Goal: Information Seeking & Learning: Learn about a topic

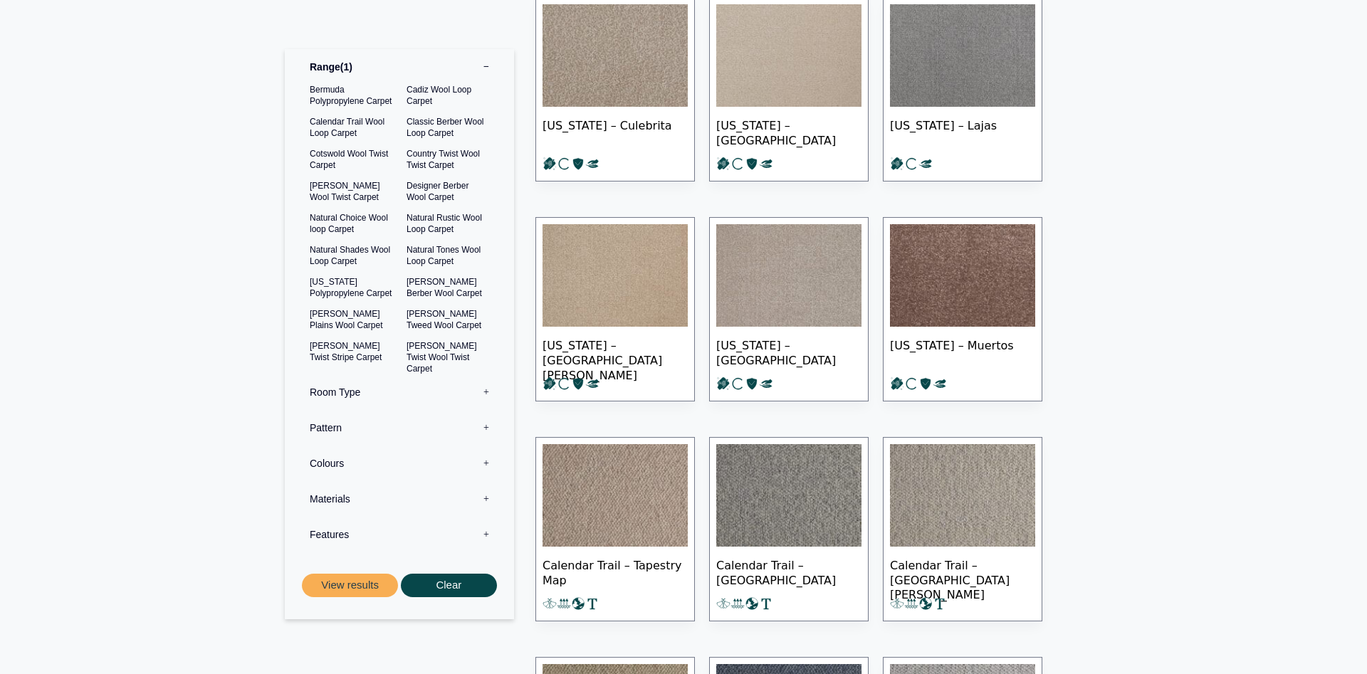
scroll to position [581, 0]
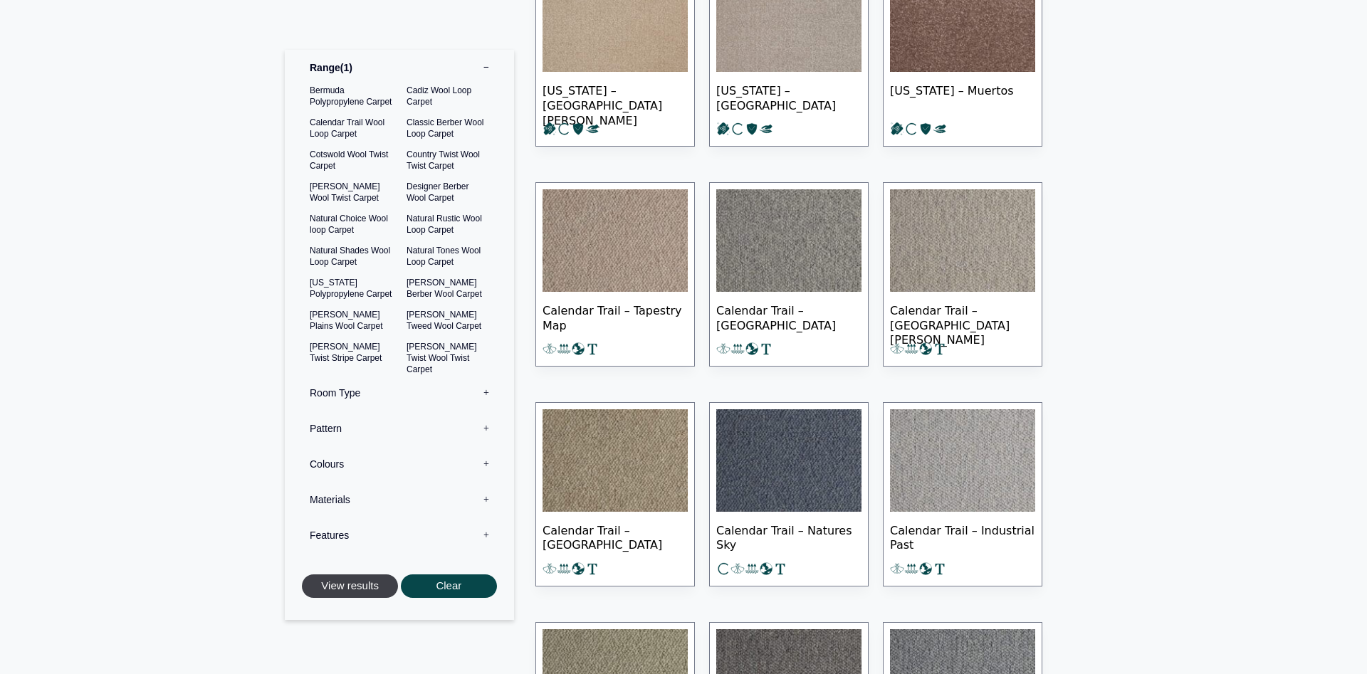
click at [368, 587] on button "View results" at bounding box center [350, 587] width 96 height 24
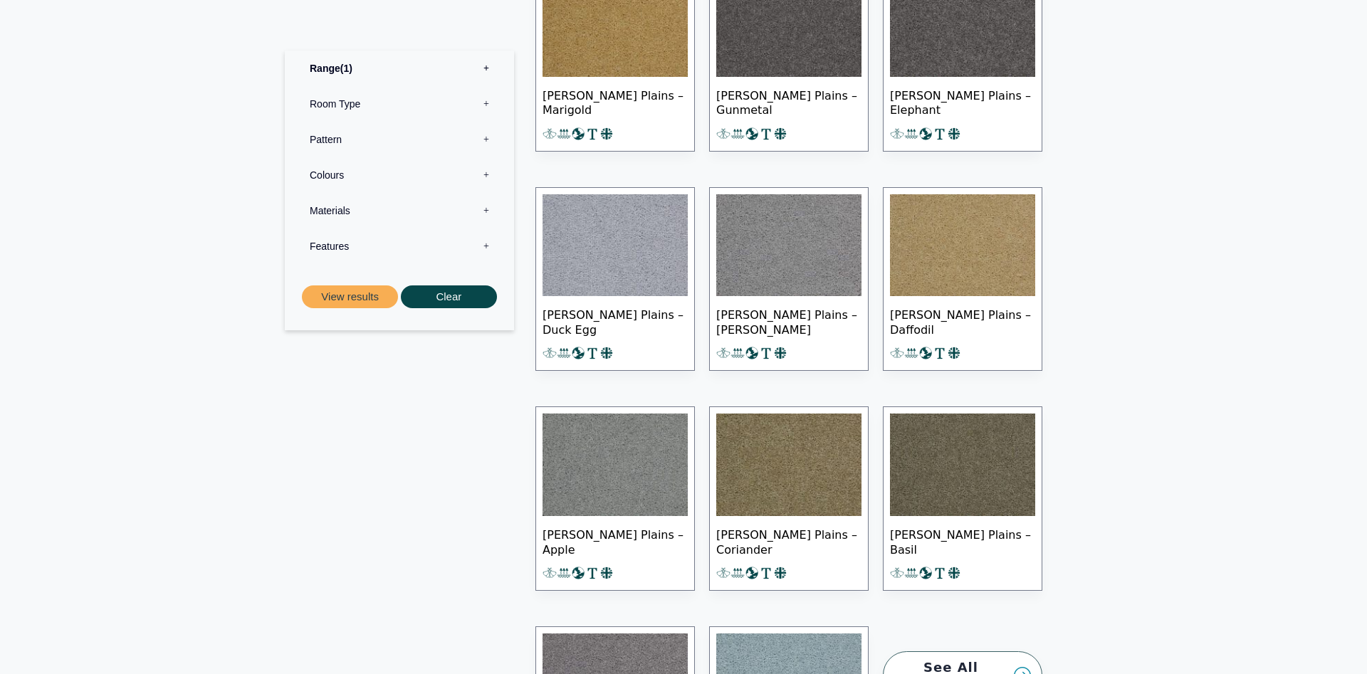
scroll to position [1308, 0]
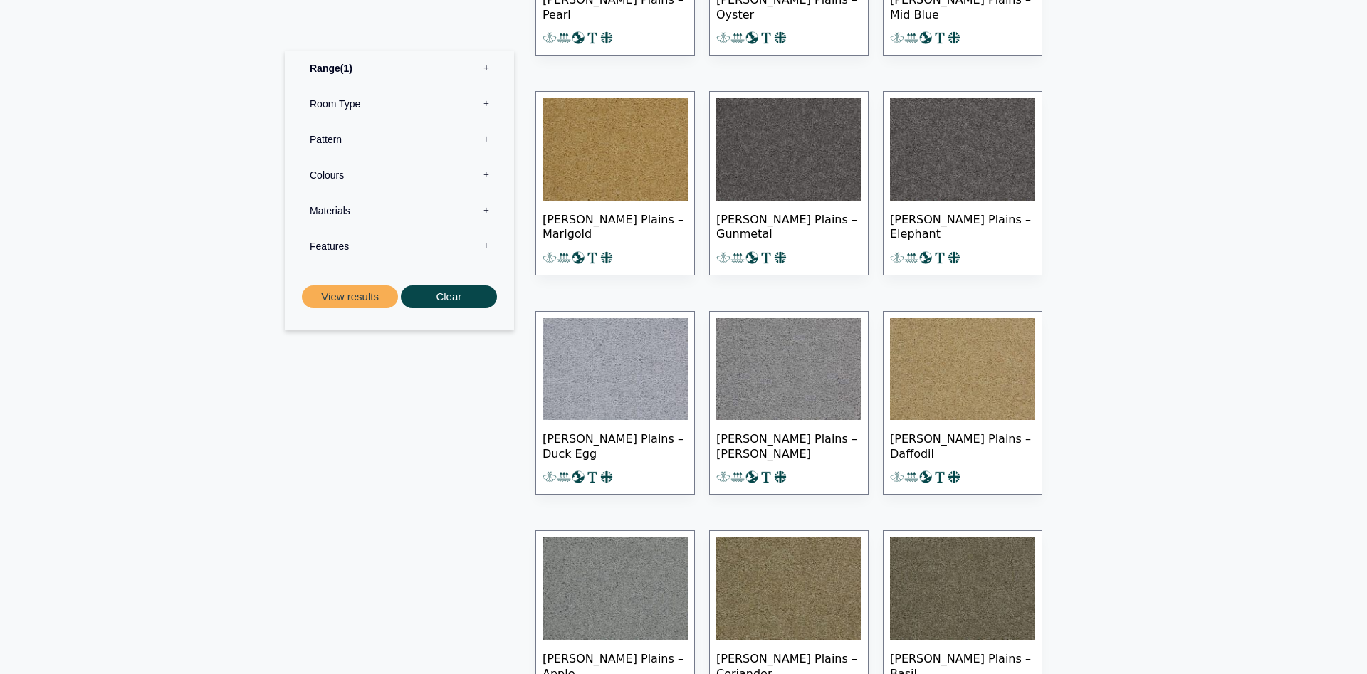
click at [322, 70] on label "Range 1" at bounding box center [400, 68] width 208 height 36
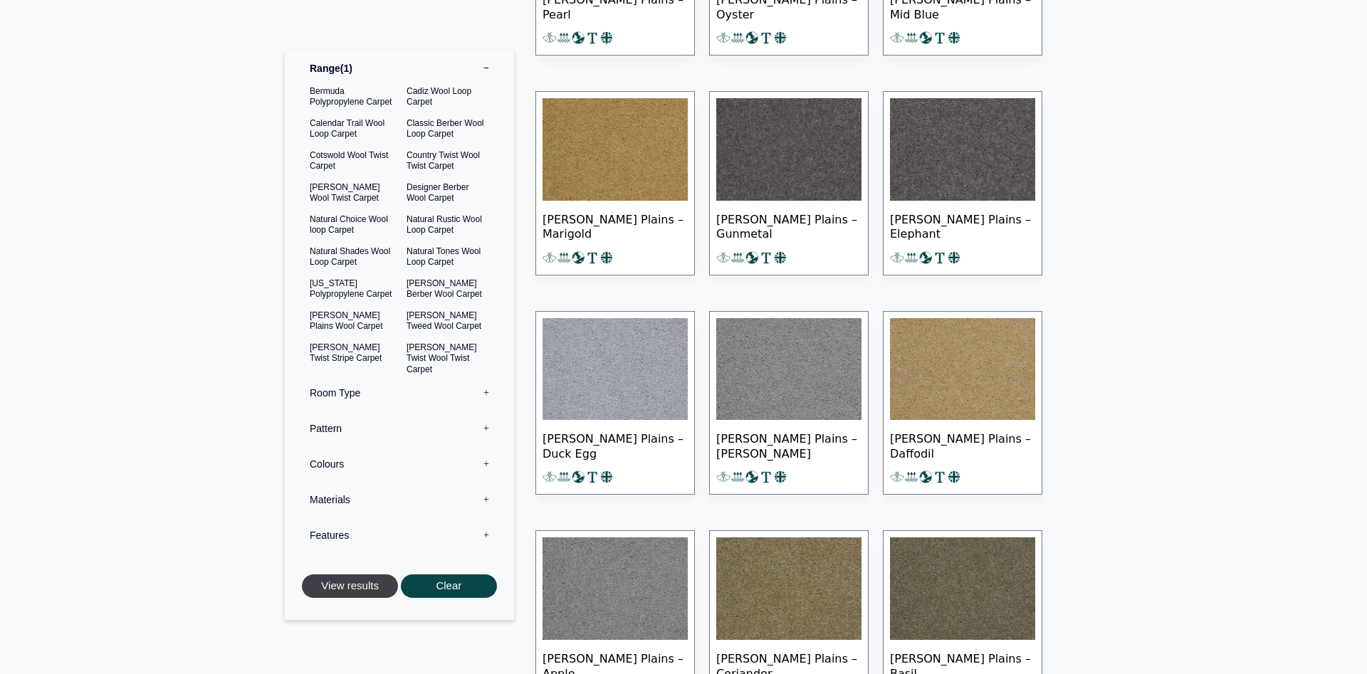
click at [369, 585] on button "View results" at bounding box center [350, 587] width 96 height 24
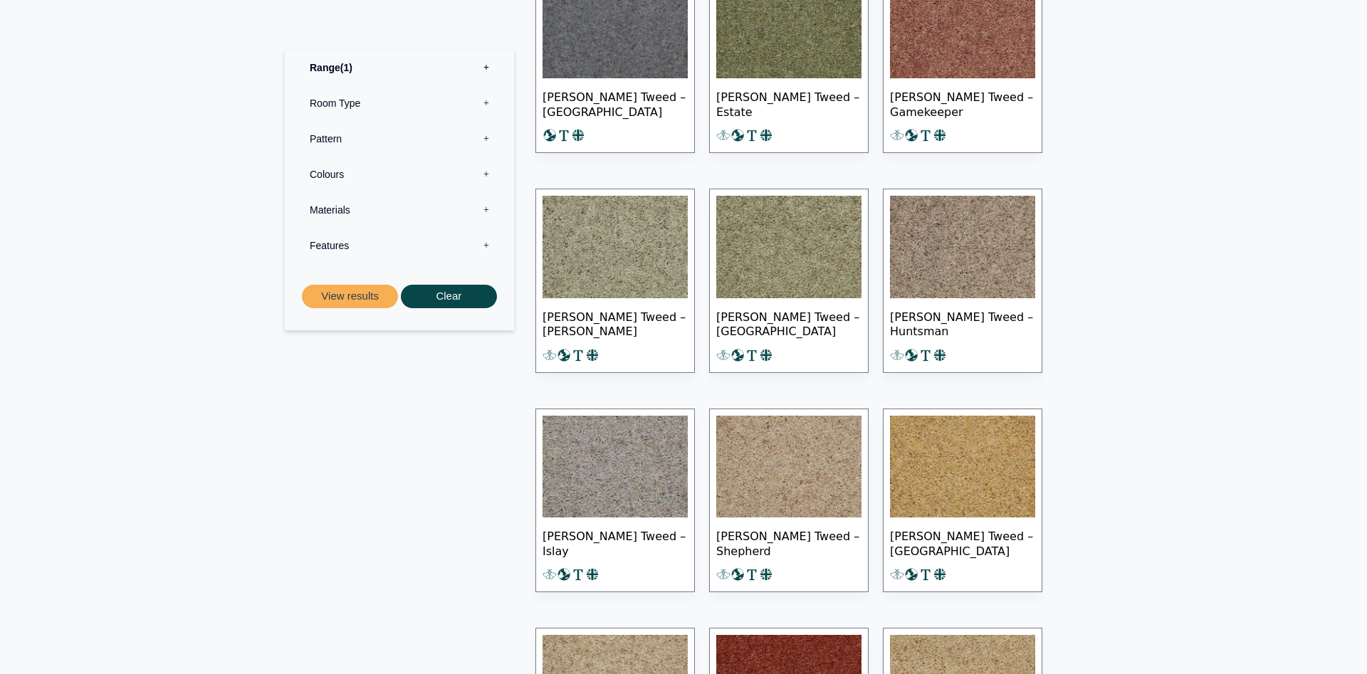
scroll to position [509, 0]
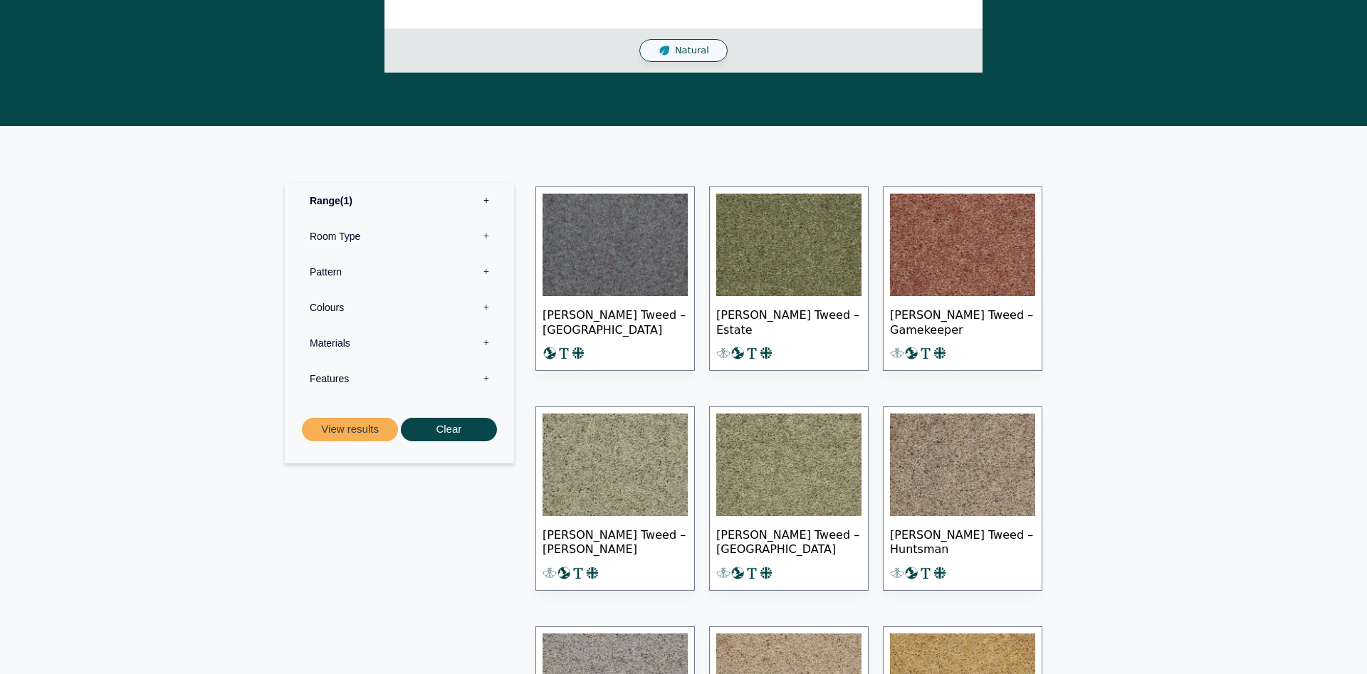
click at [626, 428] on img at bounding box center [615, 465] width 145 height 103
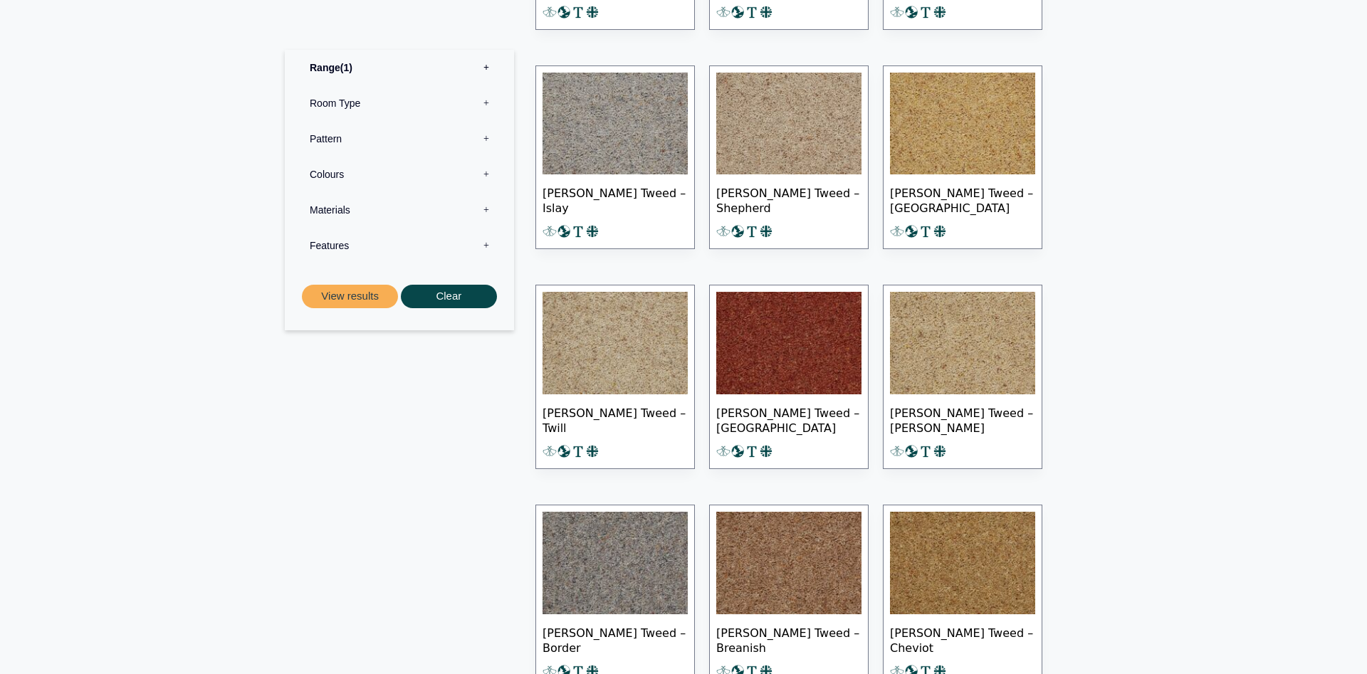
scroll to position [1308, 0]
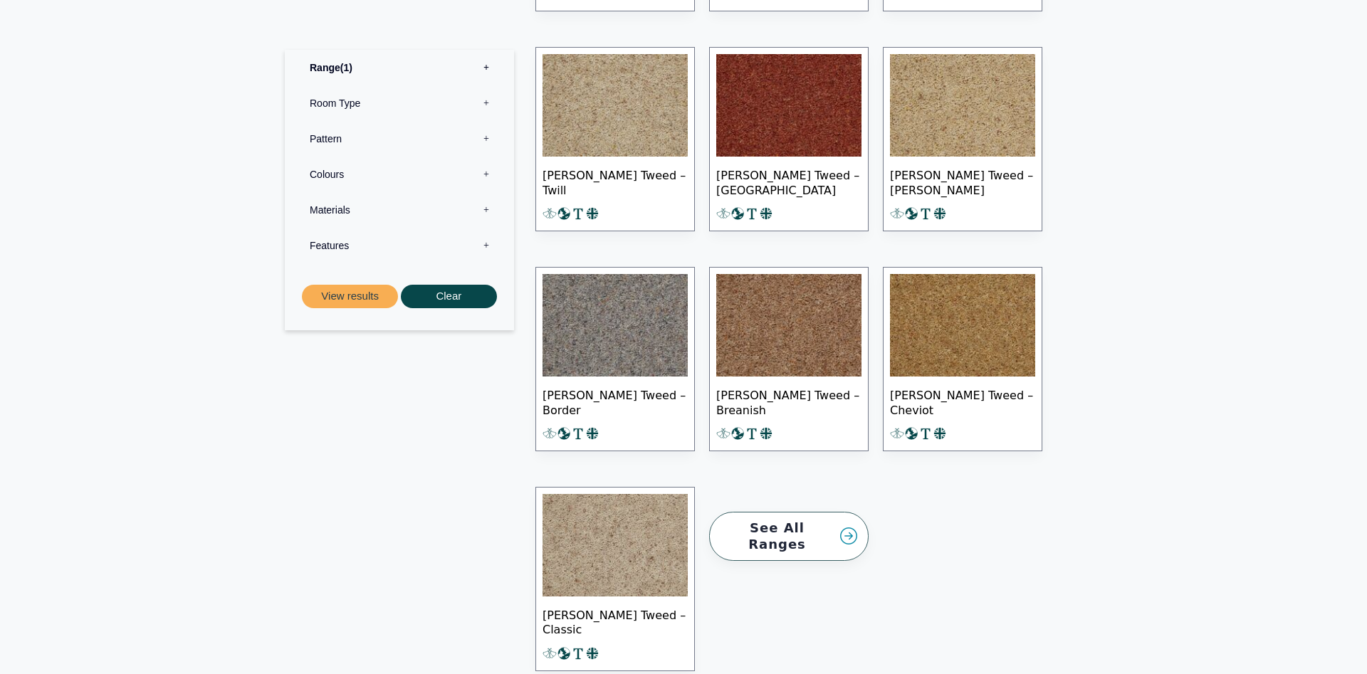
click at [652, 290] on img at bounding box center [615, 325] width 145 height 103
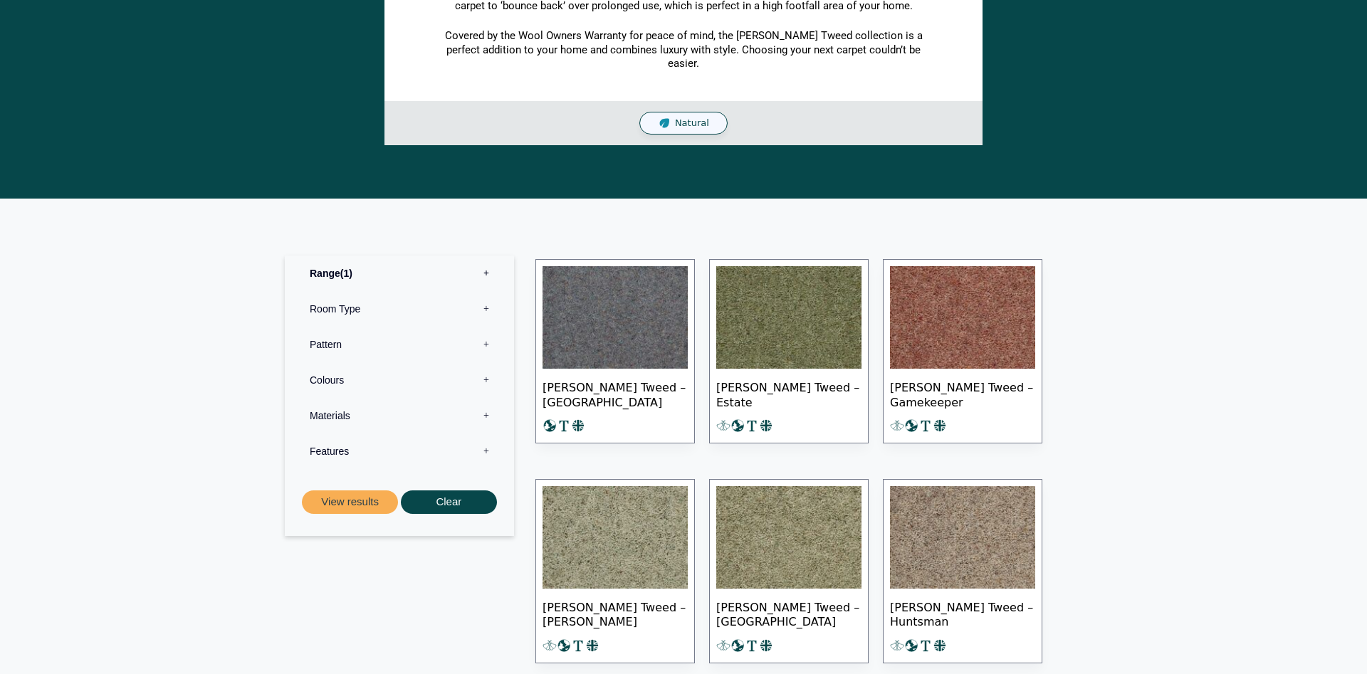
scroll to position [0, 0]
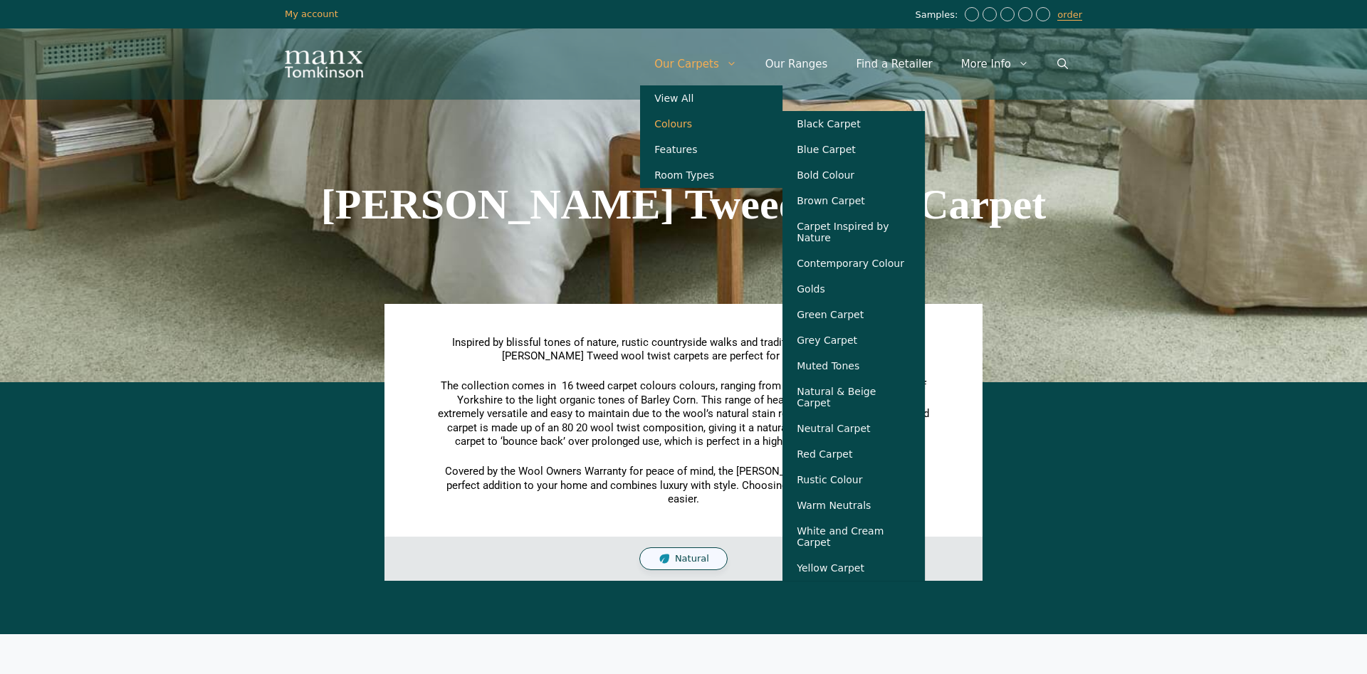
click at [692, 132] on link "Colours" at bounding box center [711, 124] width 142 height 26
click at [831, 64] on link "Our Ranges" at bounding box center [796, 64] width 91 height 43
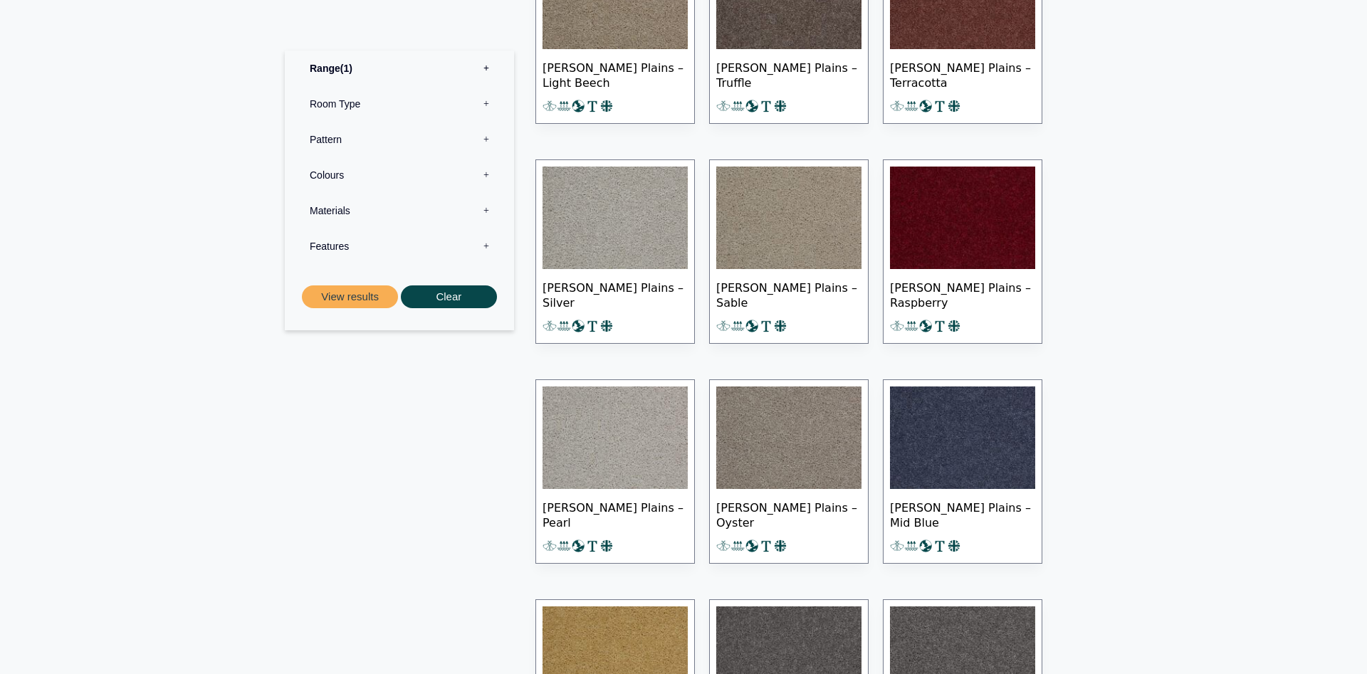
scroll to position [509, 0]
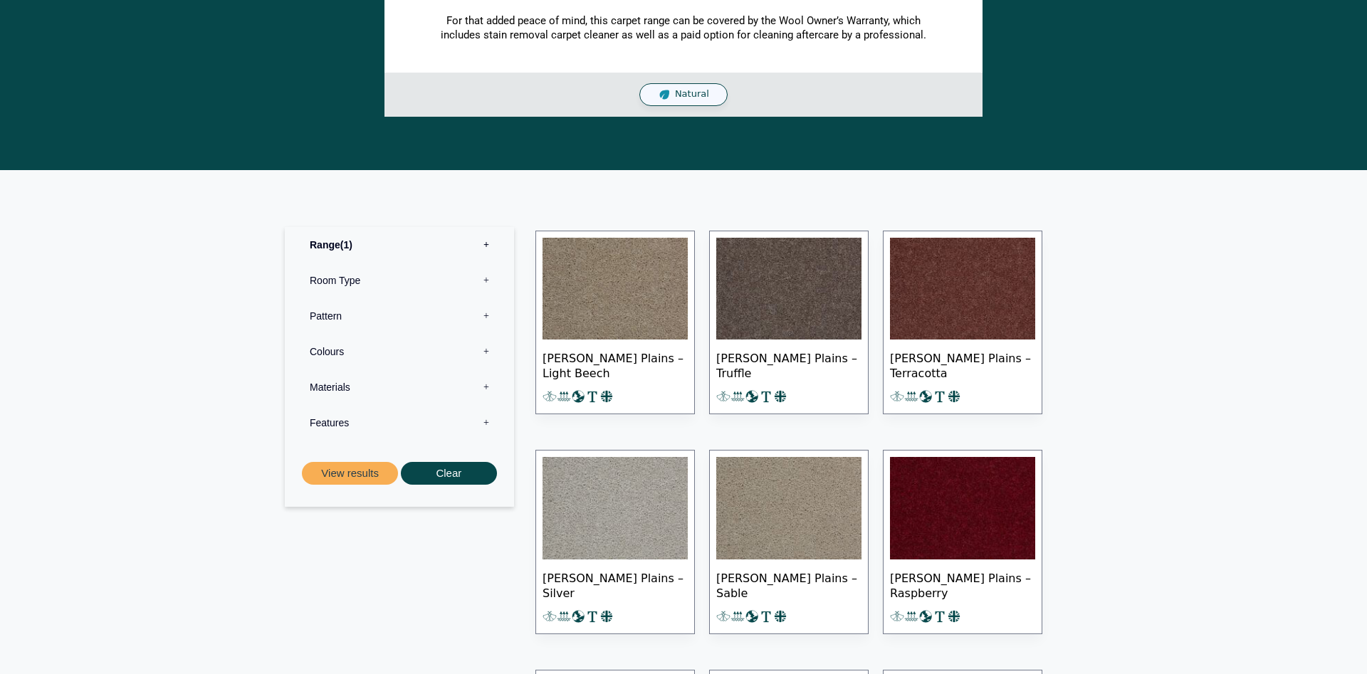
click at [945, 298] on img at bounding box center [962, 289] width 145 height 103
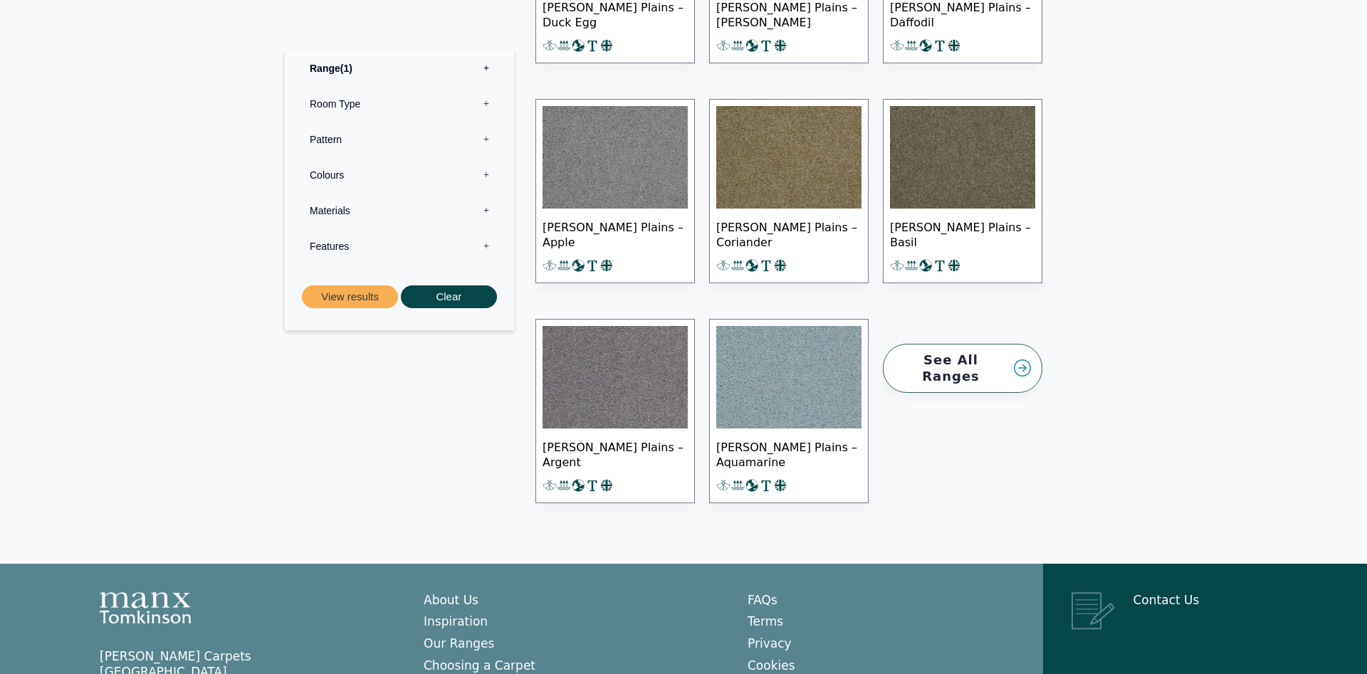
scroll to position [1743, 0]
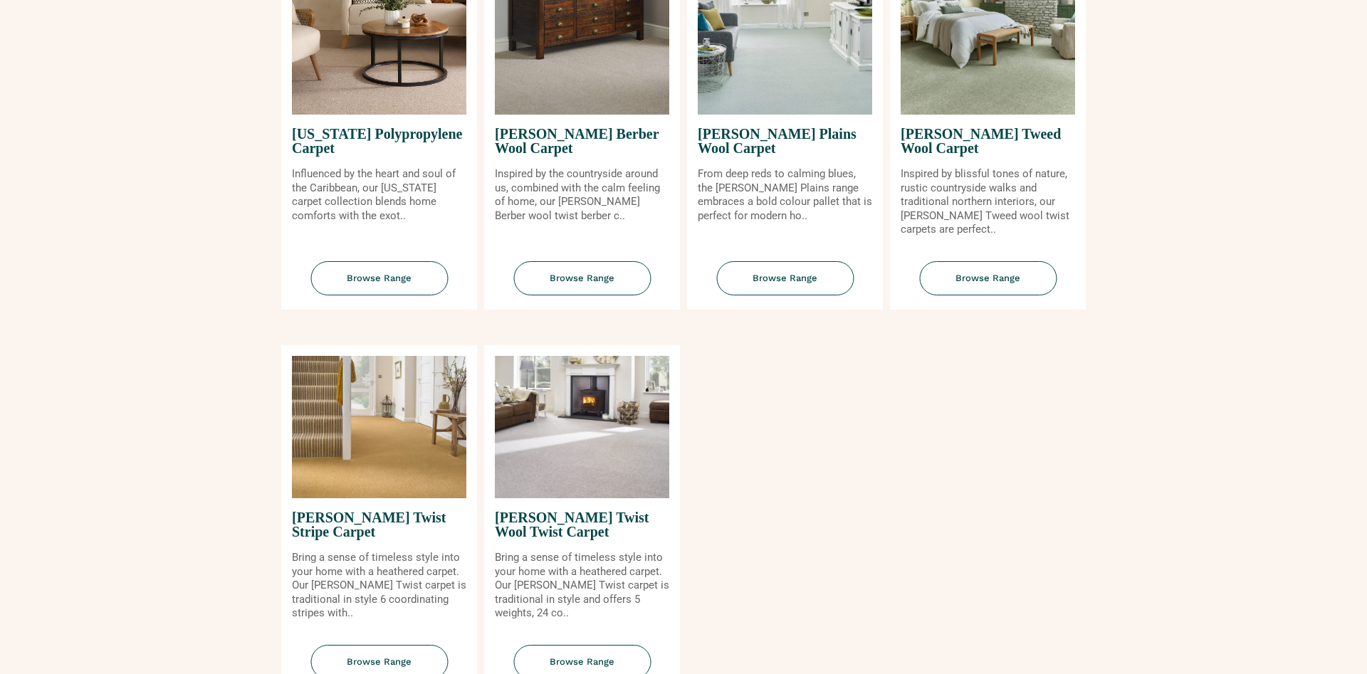
scroll to position [1526, 0]
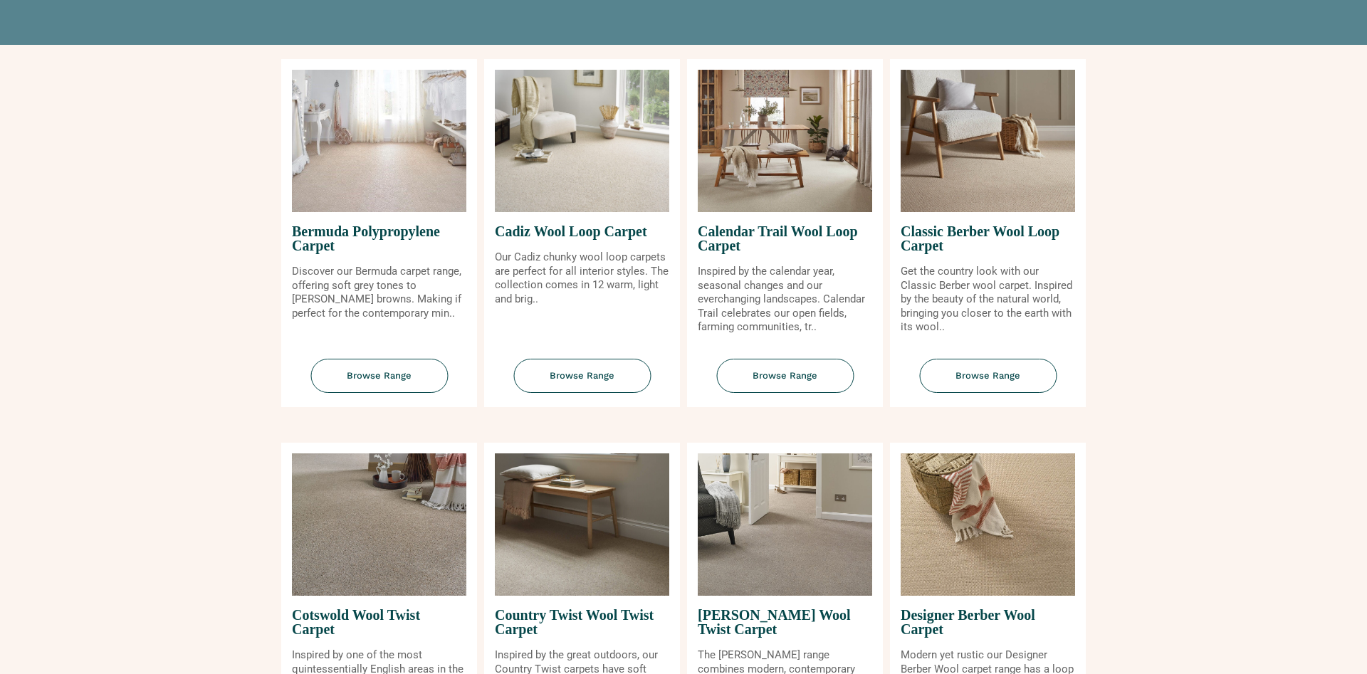
scroll to position [0, 0]
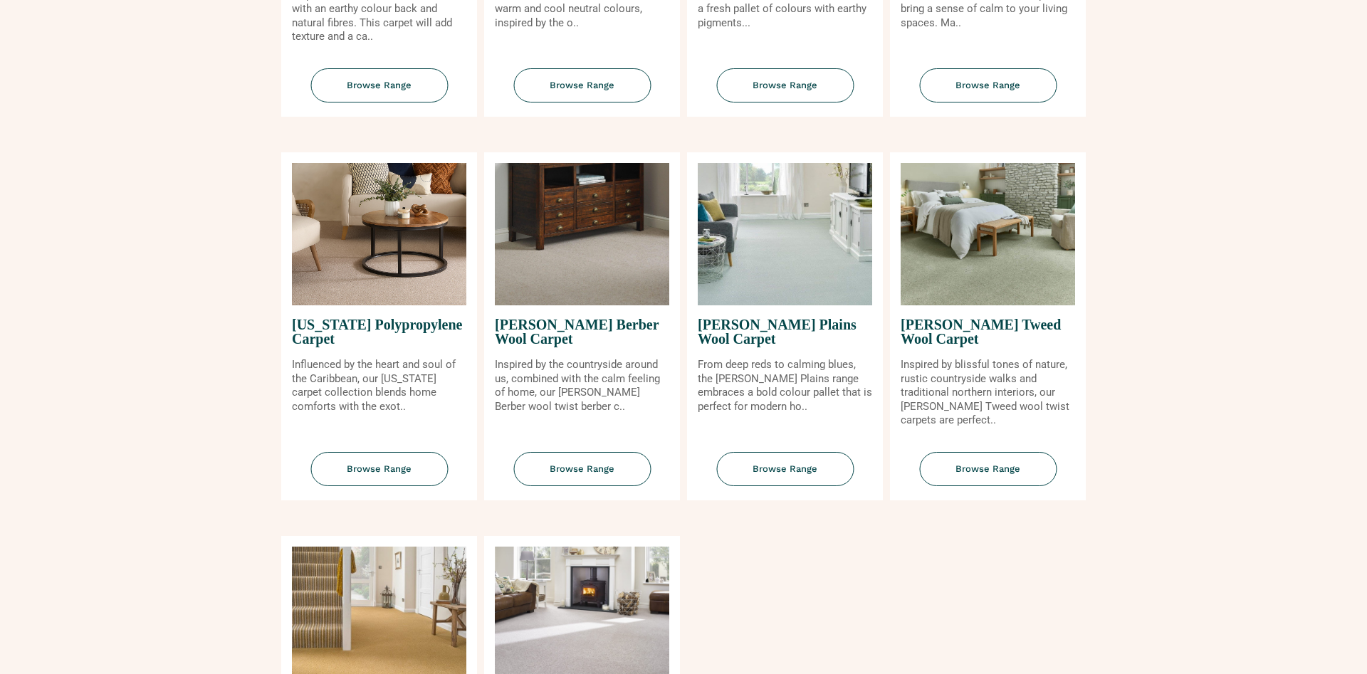
scroll to position [1453, 0]
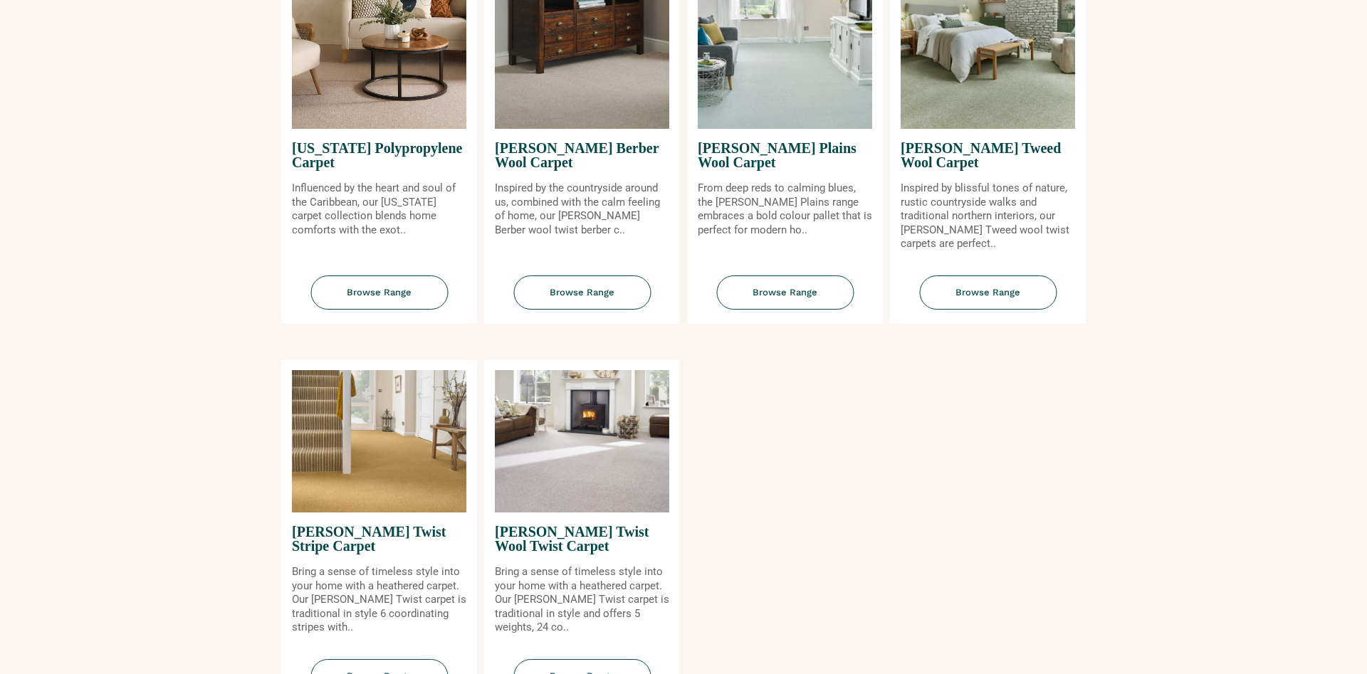
click at [577, 92] on img at bounding box center [582, 57] width 174 height 142
click at [573, 287] on span "Browse Range" at bounding box center [582, 293] width 137 height 35
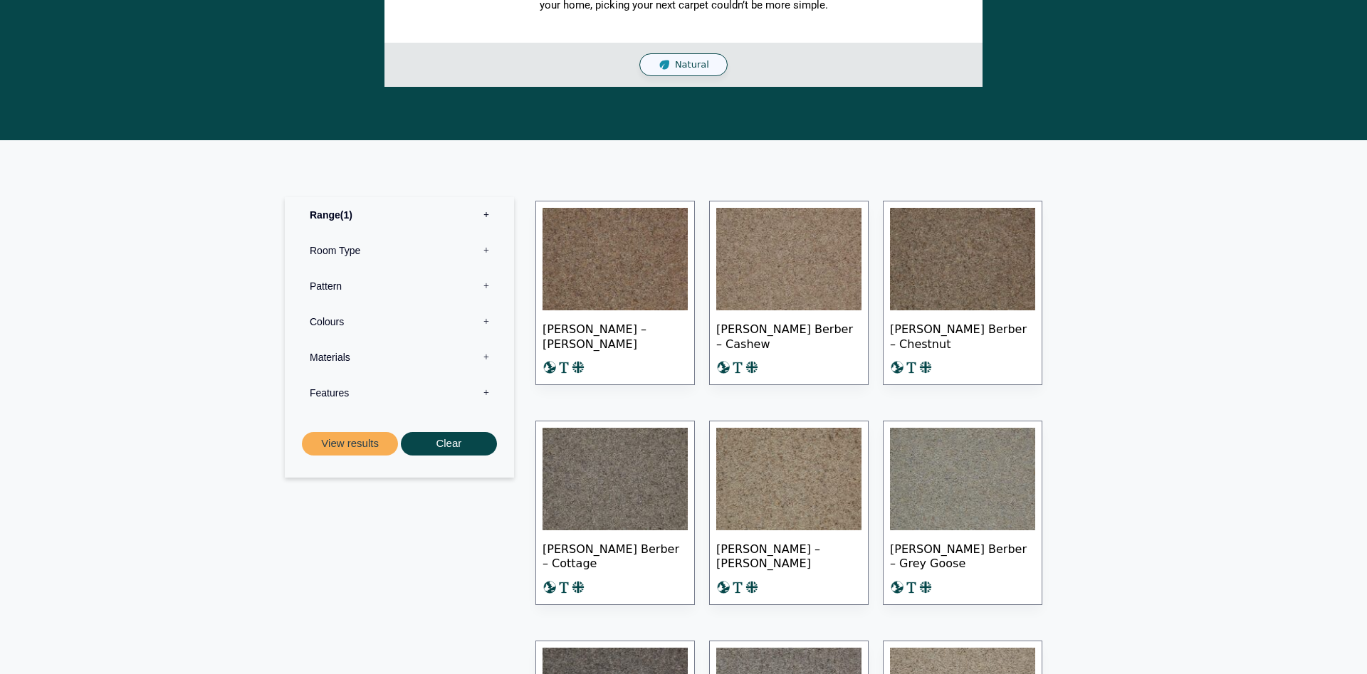
scroll to position [436, 0]
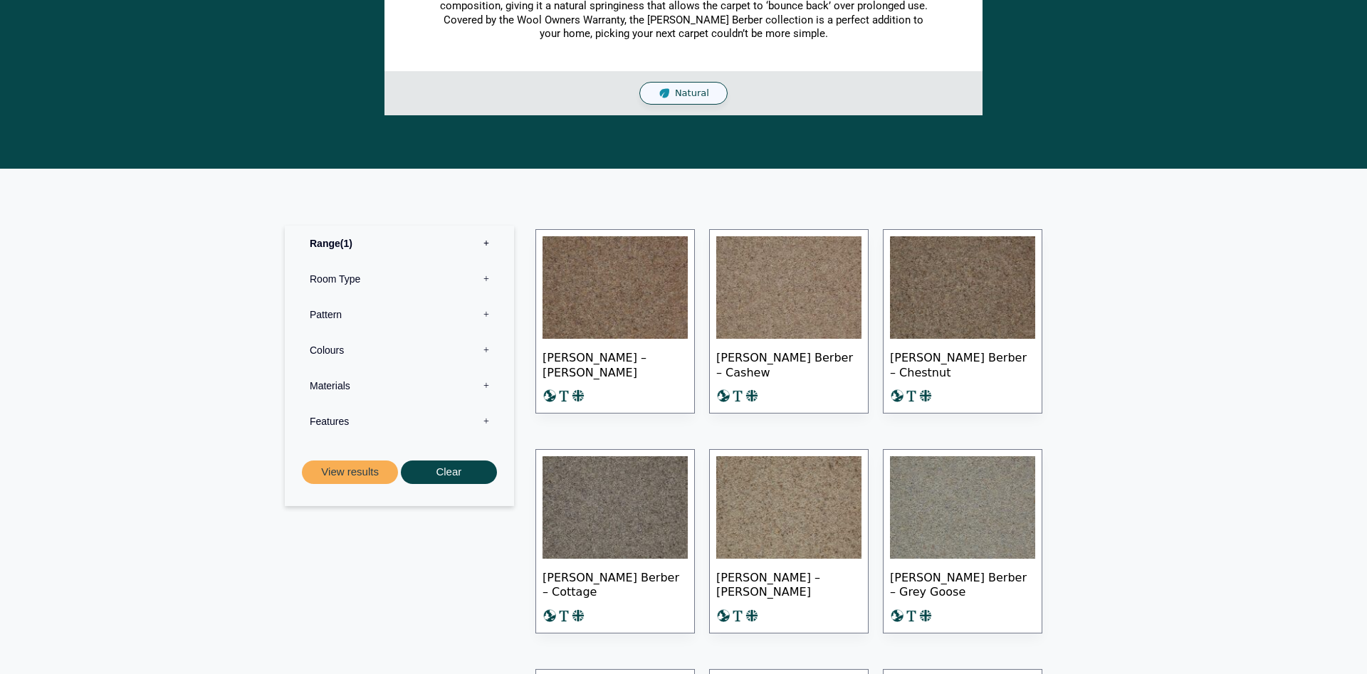
click at [922, 296] on img at bounding box center [962, 287] width 145 height 103
